Goal: Task Accomplishment & Management: Use online tool/utility

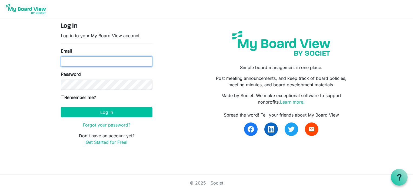
click at [75, 63] on input "Email" at bounding box center [107, 62] width 92 height 10
type input "lynnmkeays@yahoo.com"
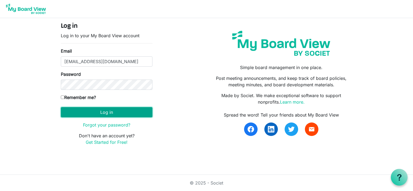
click at [110, 112] on button "Log in" at bounding box center [107, 112] width 92 height 10
click at [108, 110] on button "Log in" at bounding box center [107, 112] width 92 height 10
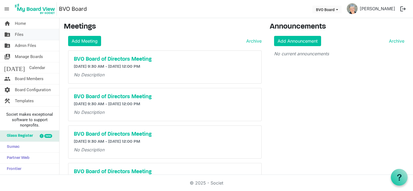
click at [25, 35] on link "folder_shared Files" at bounding box center [29, 34] width 59 height 11
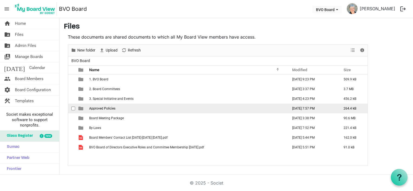
click at [93, 108] on span "Approved Policies" at bounding box center [102, 109] width 26 height 4
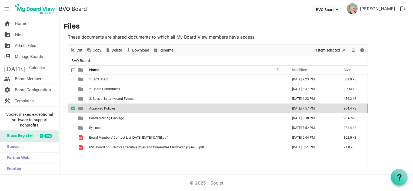
click at [93, 108] on span "Approved Policies" at bounding box center [102, 109] width 26 height 4
